Goal: Information Seeking & Learning: Learn about a topic

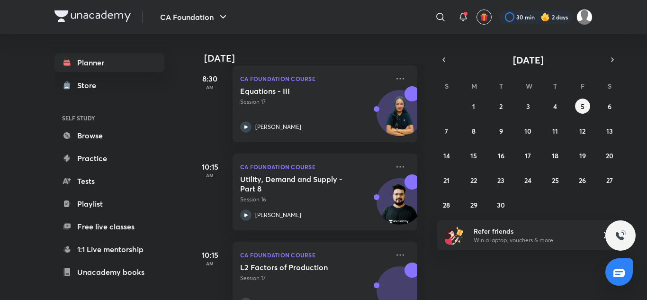
scroll to position [237, 0]
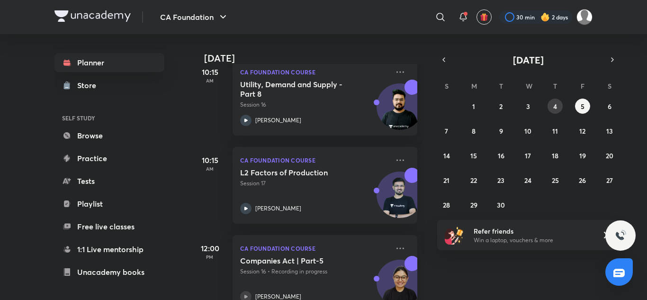
click at [555, 102] on abbr "4" at bounding box center [555, 106] width 4 height 9
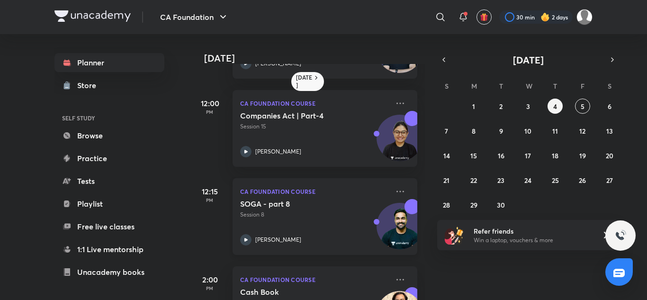
scroll to position [331, 0]
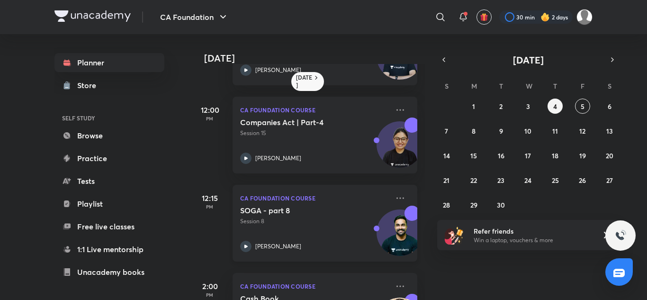
click at [247, 245] on icon at bounding box center [245, 245] width 11 height 11
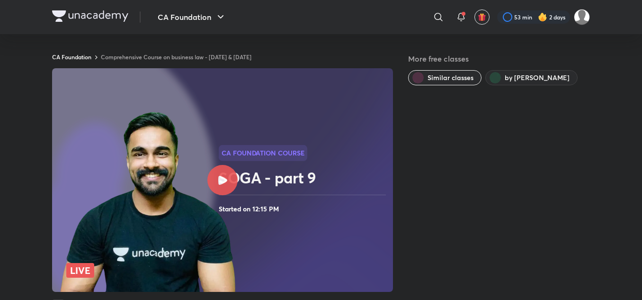
click at [69, 13] on img at bounding box center [90, 15] width 76 height 11
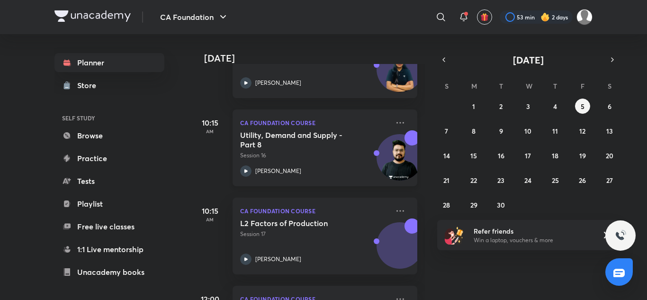
scroll to position [189, 0]
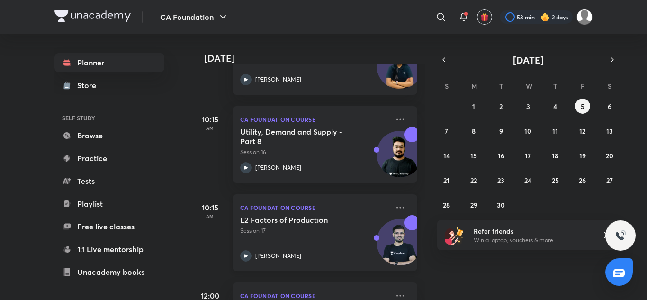
click at [245, 253] on icon at bounding box center [245, 255] width 11 height 11
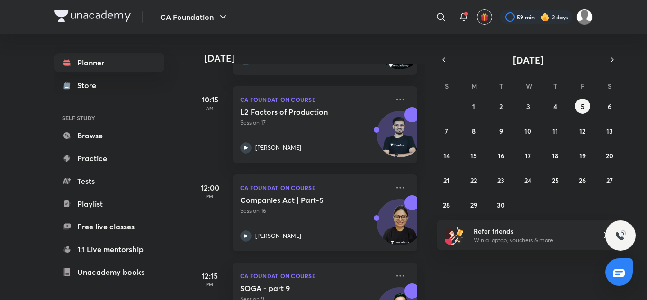
scroll to position [250, 0]
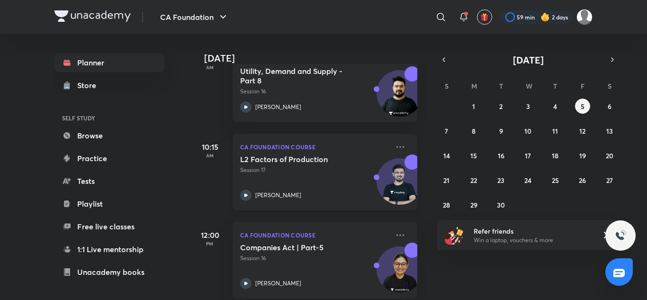
click at [246, 197] on icon at bounding box center [245, 194] width 11 height 11
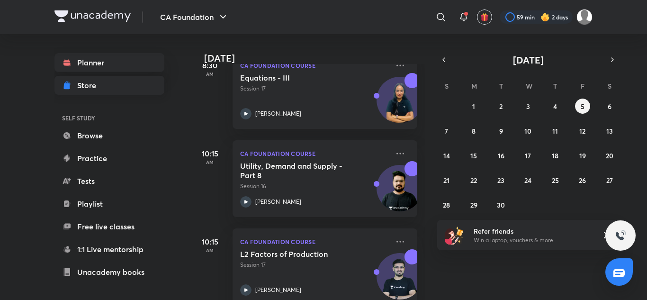
scroll to position [108, 0]
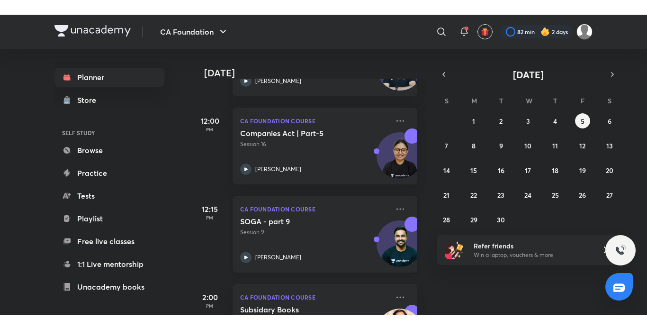
scroll to position [426, 0]
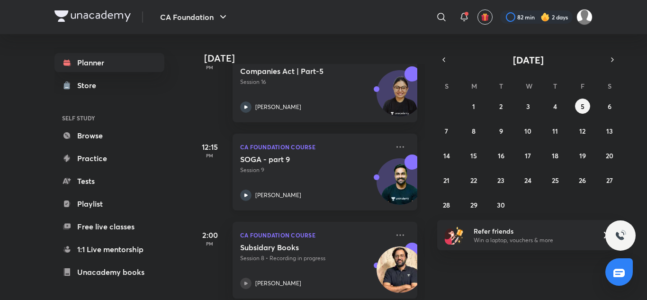
click at [244, 194] on icon at bounding box center [245, 194] width 11 height 11
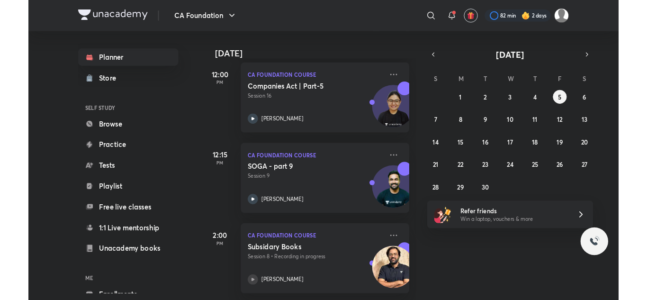
scroll to position [410, 0]
